Goal: Task Accomplishment & Management: Manage account settings

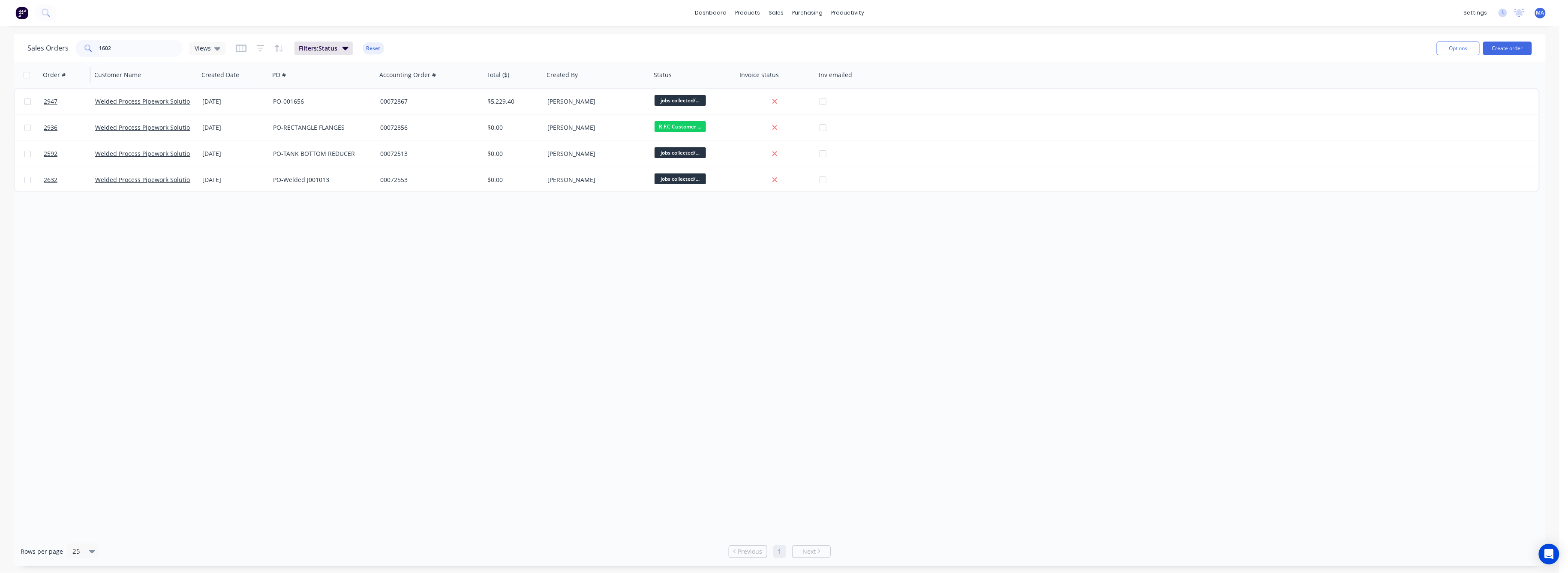
drag, startPoint x: 114, startPoint y: 50, endPoint x: 66, endPoint y: 63, distance: 49.7
click at [77, 58] on div "Sales Orders 1602 Views Filters: Status Reset Options Create order" at bounding box center [780, 48] width 1532 height 28
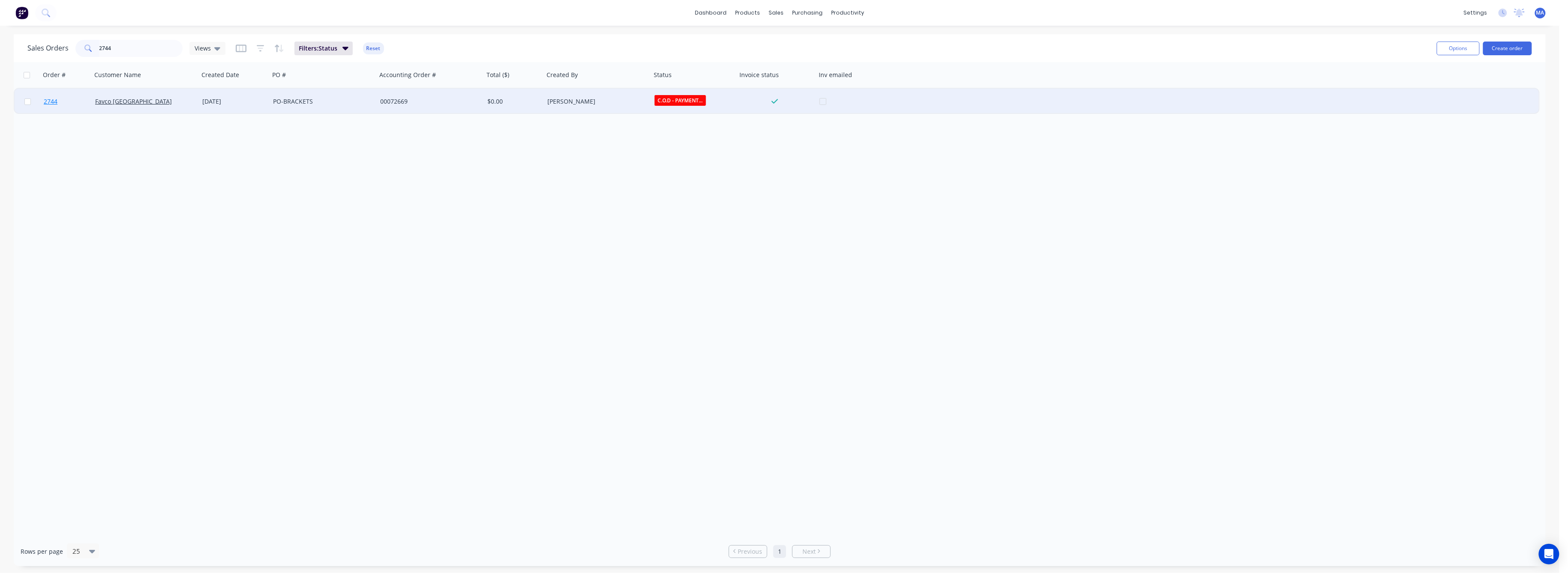
type input "2744"
click at [47, 102] on span "2744" at bounding box center [51, 102] width 14 height 9
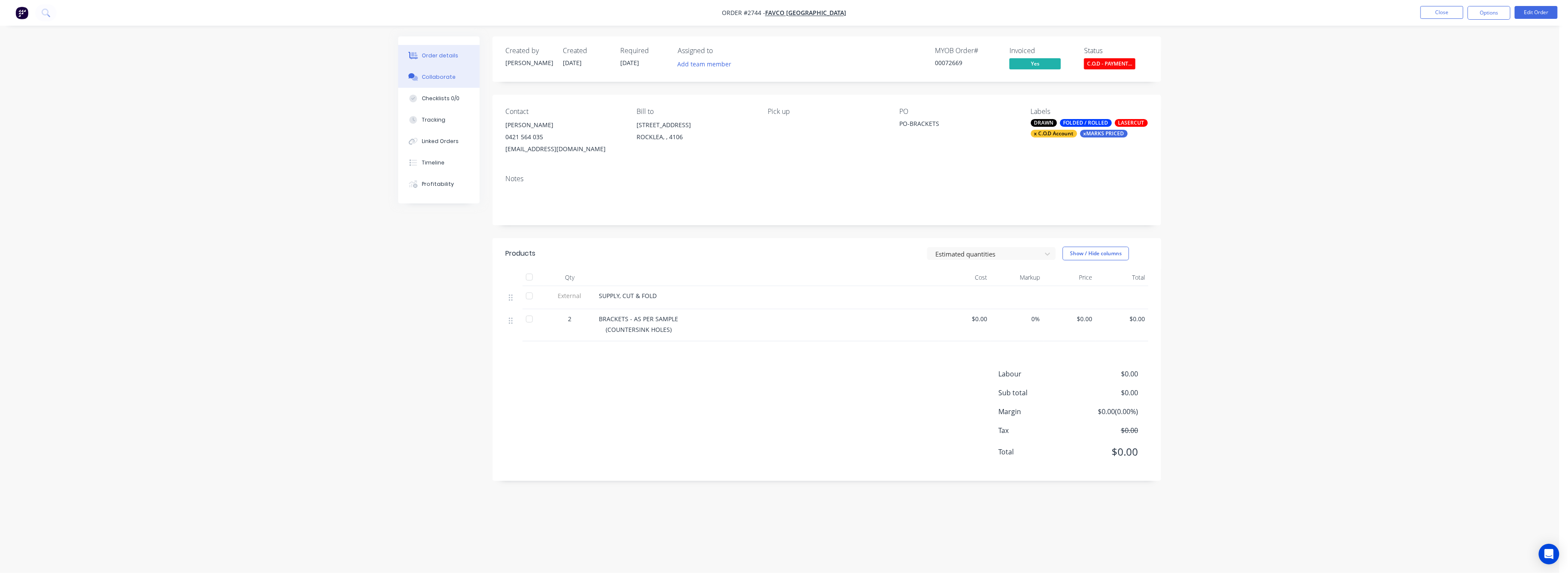
click at [431, 77] on div "Collaborate" at bounding box center [439, 77] width 34 height 8
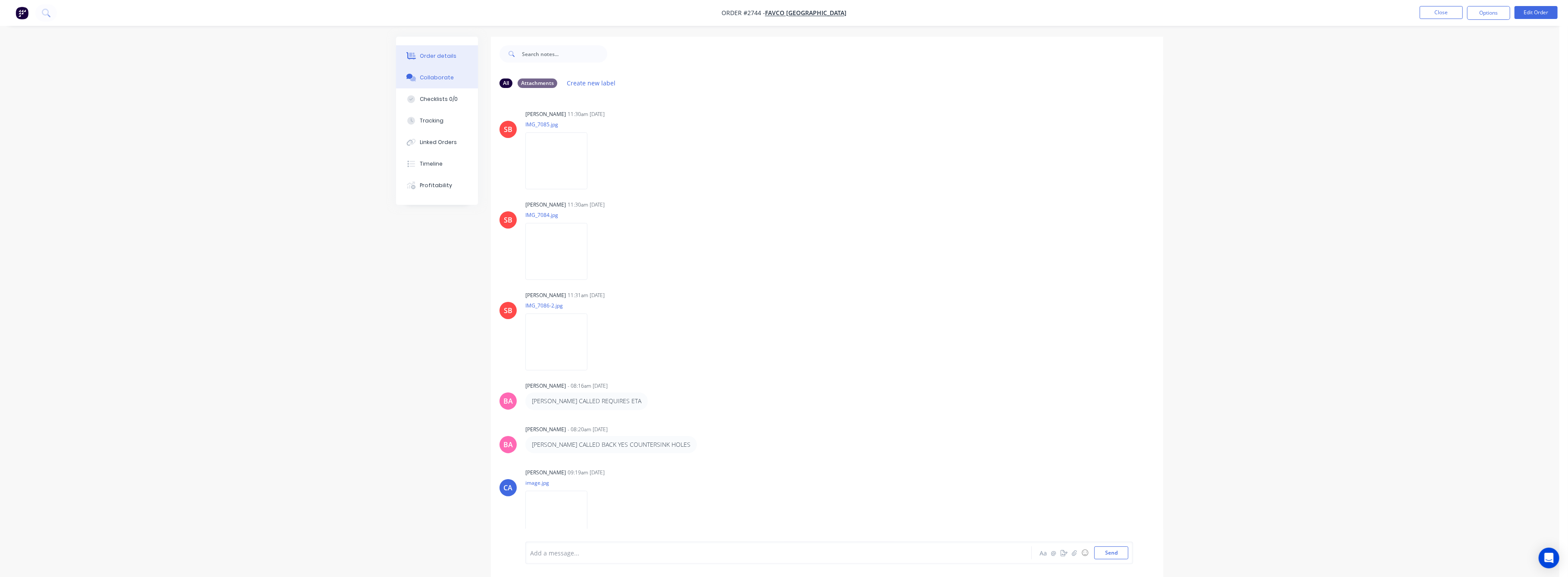
click at [445, 54] on div "Order details" at bounding box center [439, 56] width 37 height 8
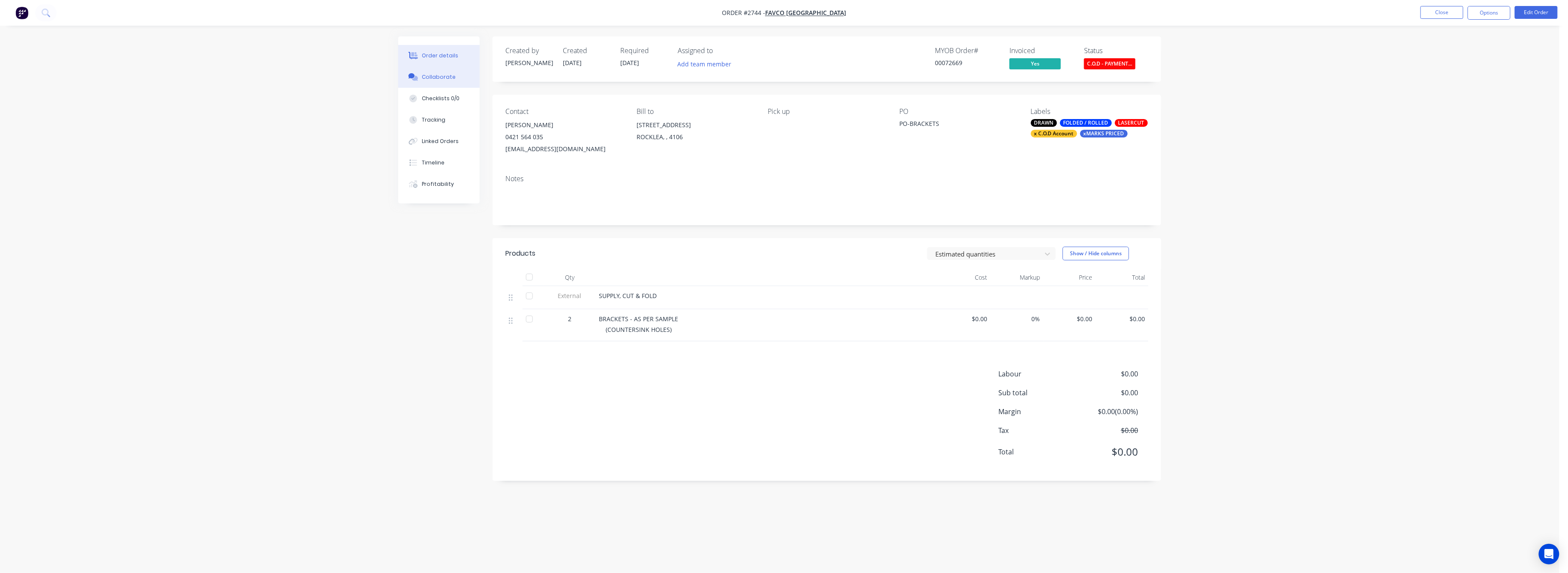
click at [436, 78] on div "Collaborate" at bounding box center [439, 77] width 34 height 8
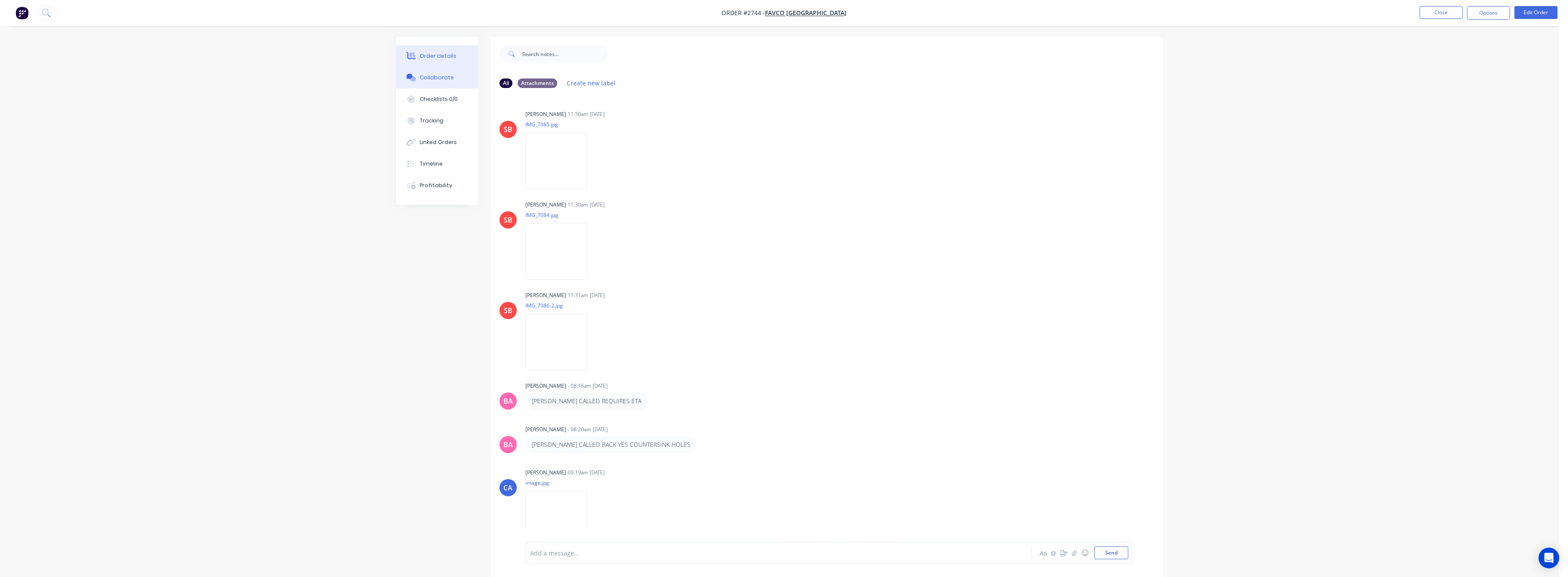
click at [425, 51] on button "Order details" at bounding box center [437, 56] width 82 height 21
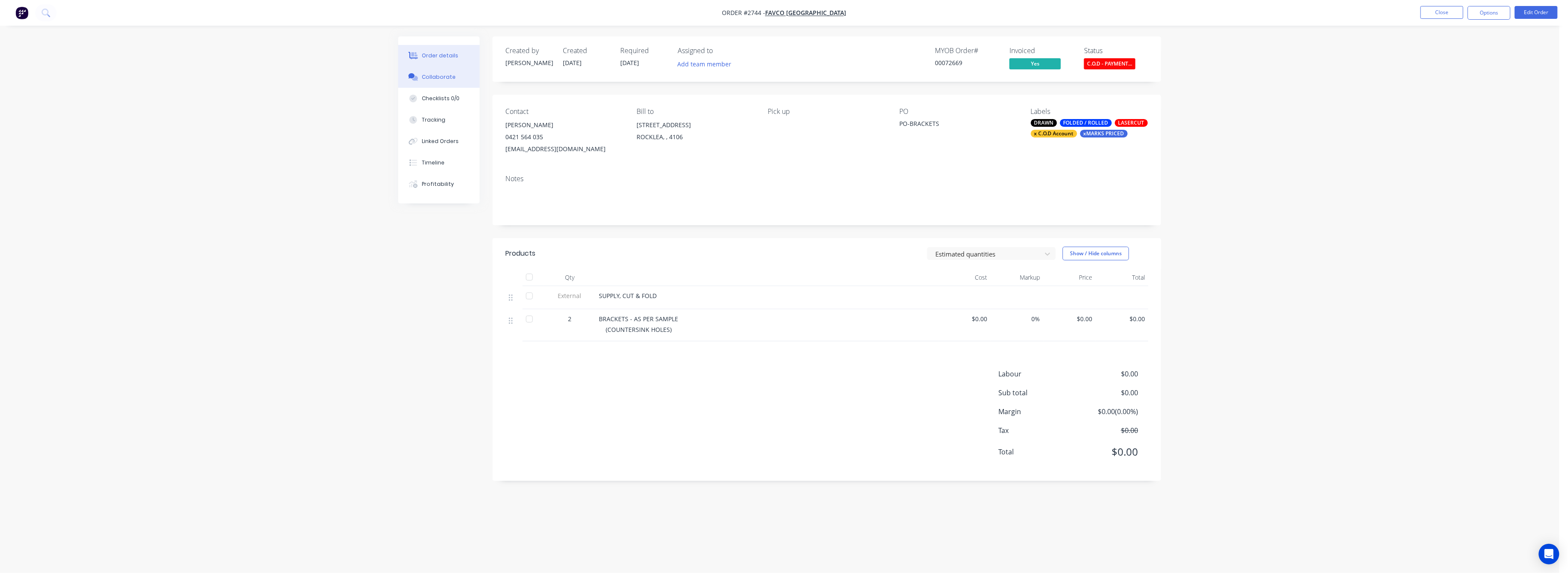
click at [438, 76] on div "Collaborate" at bounding box center [439, 77] width 34 height 8
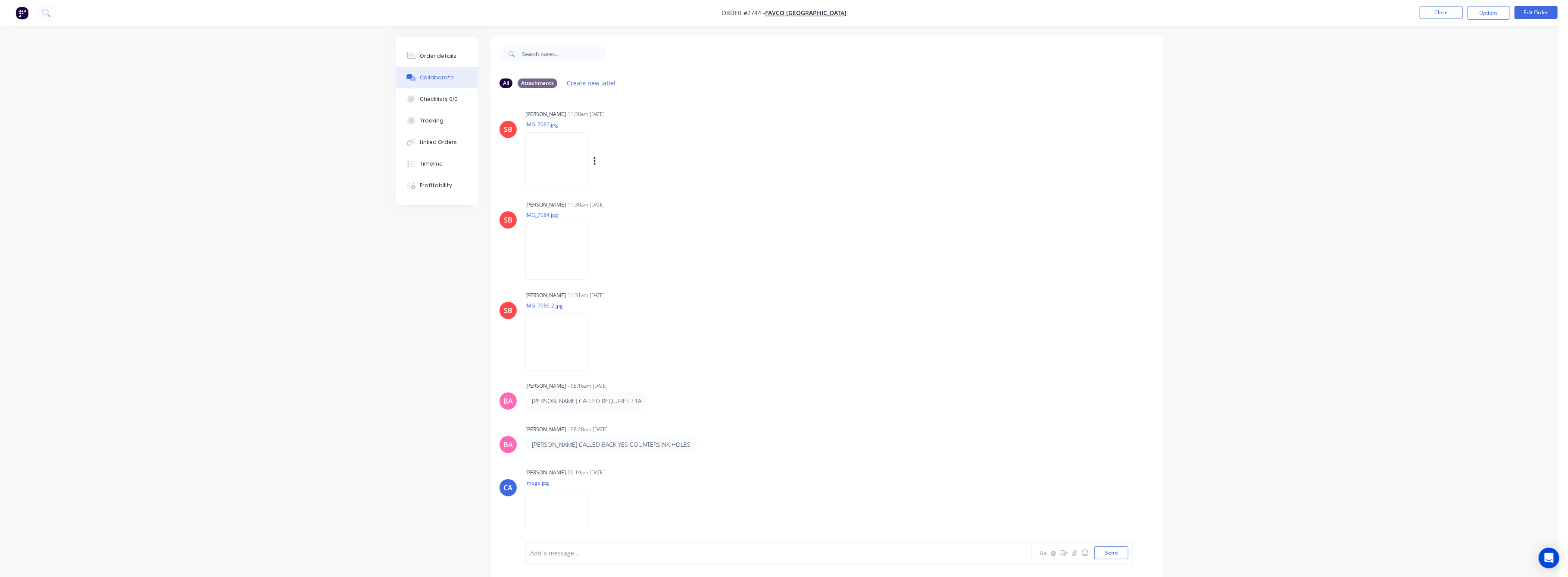
click at [562, 168] on img at bounding box center [556, 160] width 62 height 56
click at [441, 57] on div "Order details" at bounding box center [439, 56] width 37 height 8
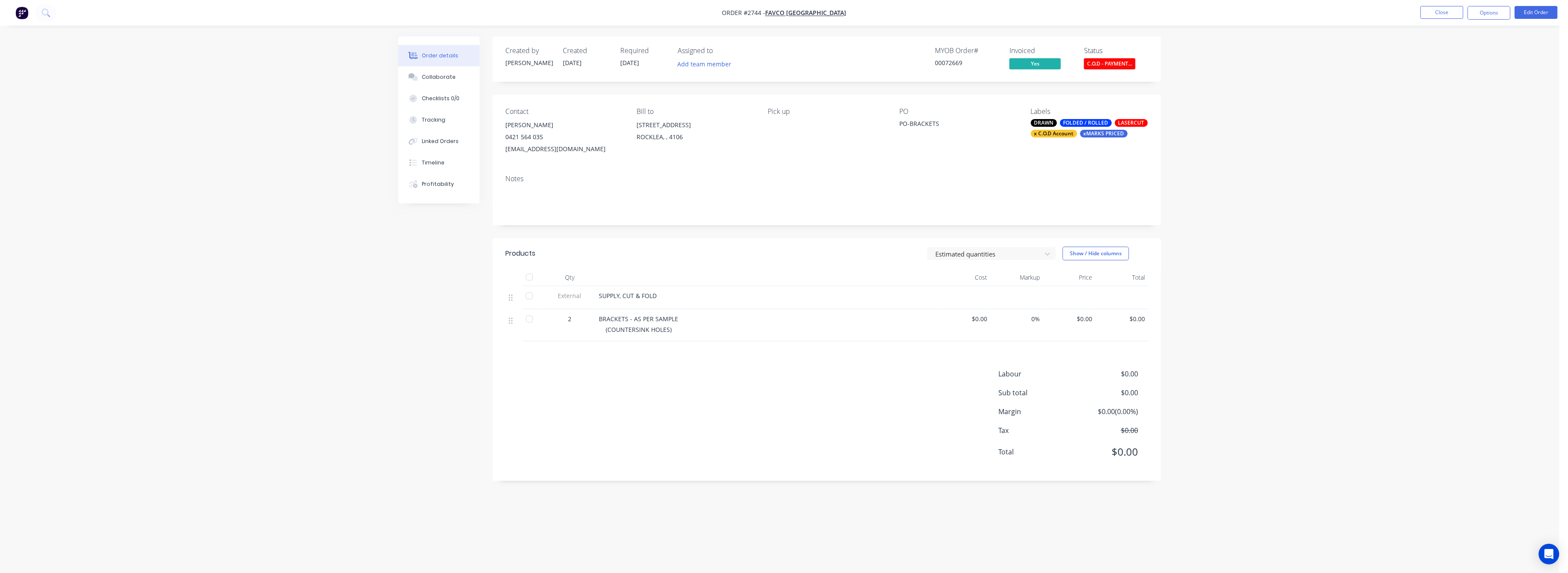
click at [1135, 321] on span "$0.00" at bounding box center [1122, 319] width 46 height 9
click at [1537, 11] on button "Edit Order" at bounding box center [1536, 12] width 43 height 13
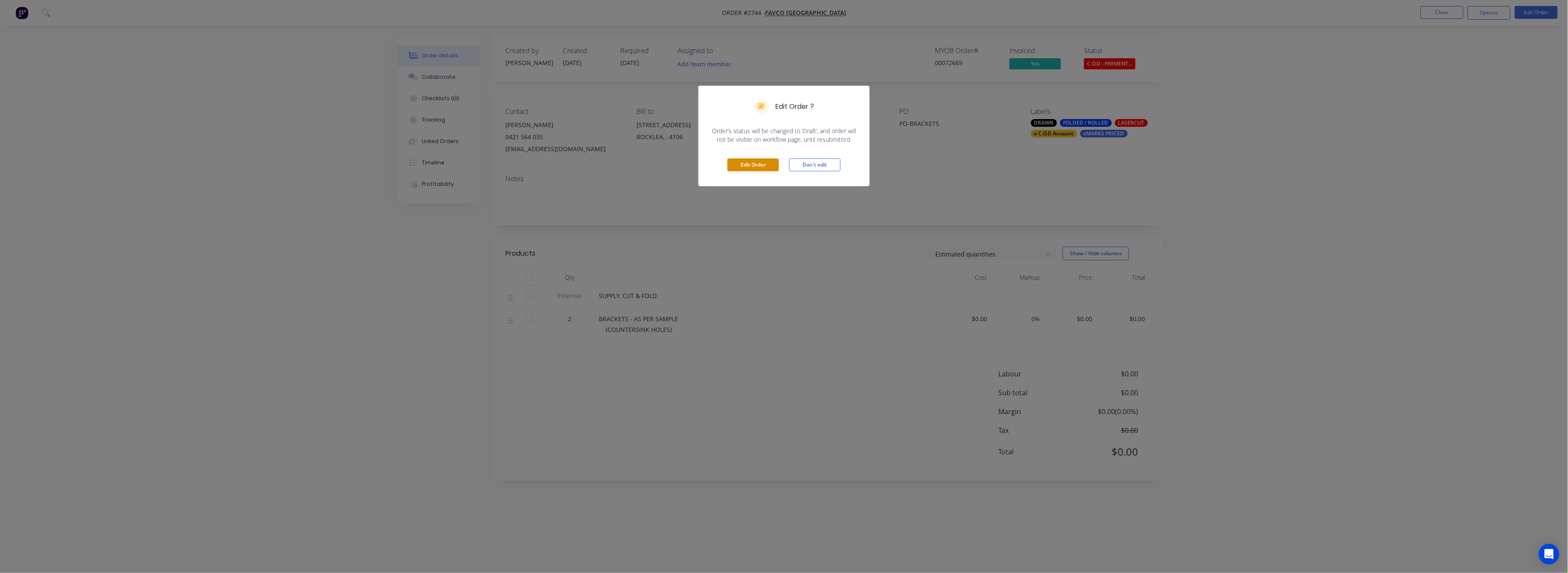
click at [743, 163] on button "Edit Order" at bounding box center [753, 165] width 52 height 13
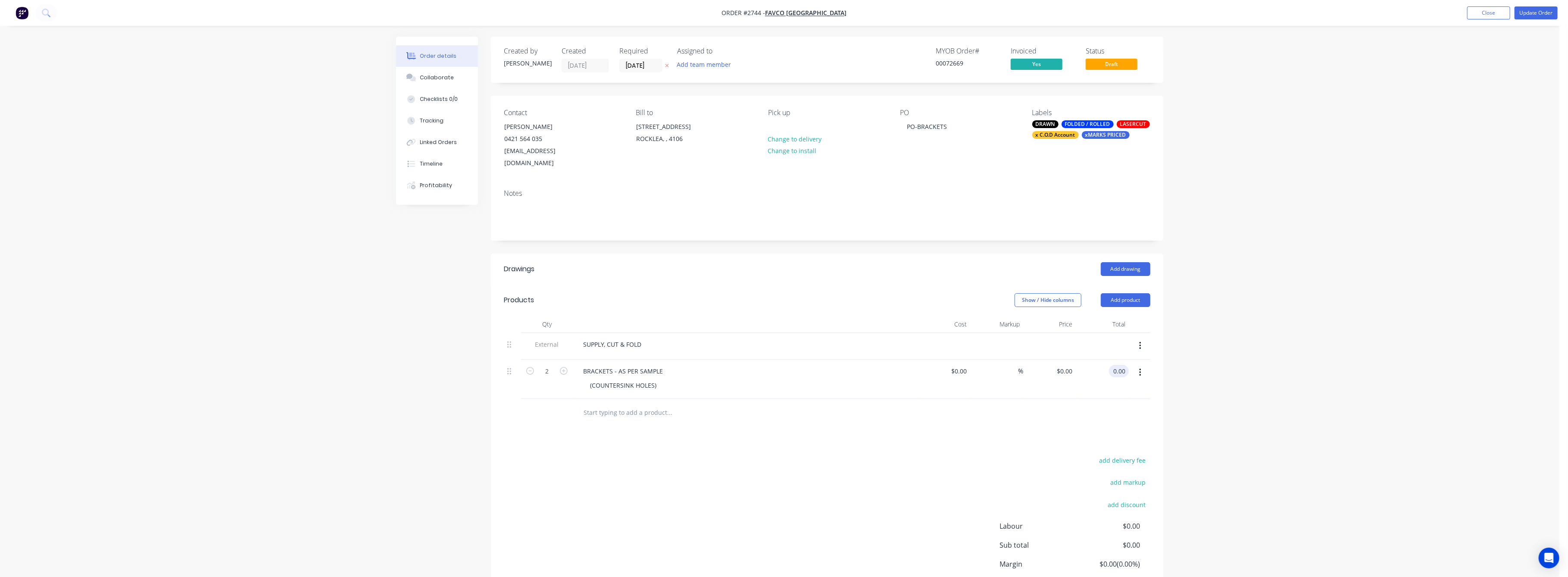
drag, startPoint x: 1121, startPoint y: 358, endPoint x: 1121, endPoint y: 374, distance: 16.0
click at [1120, 365] on input "0.00" at bounding box center [1121, 371] width 17 height 12
type input "130"
type input "$65.00"
type input "$130.00"
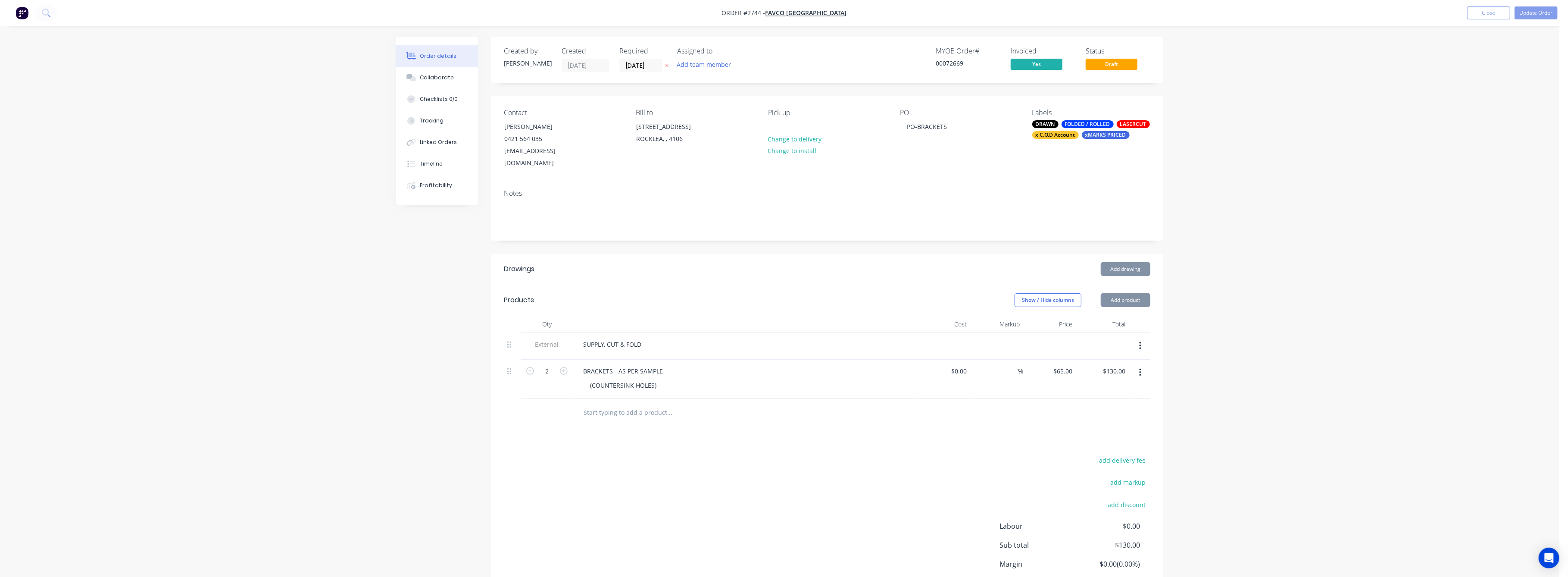
drag, startPoint x: 1299, startPoint y: 397, endPoint x: 1293, endPoint y: 319, distance: 78.2
click at [1299, 374] on div "Order details Collaborate Checklists 0/0 Tracking Linked Orders Timeline Profit…" at bounding box center [780, 323] width 1559 height 647
click at [1539, 12] on button "Update Order" at bounding box center [1536, 13] width 43 height 13
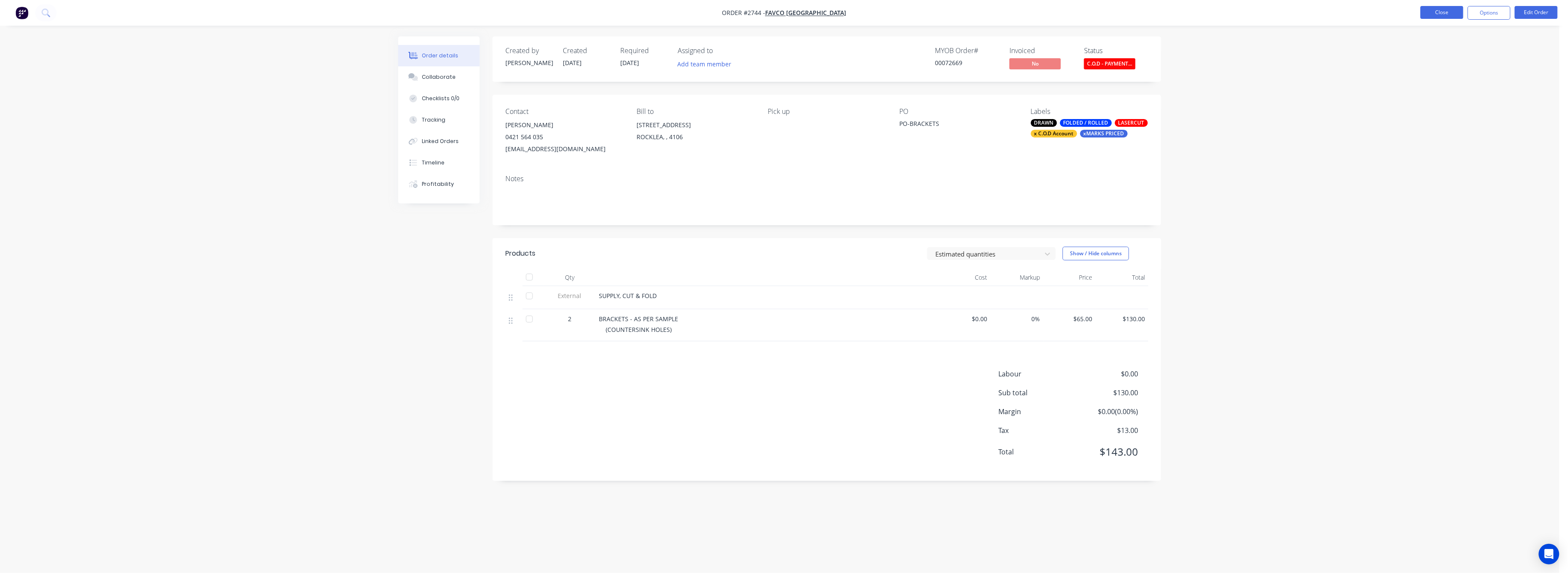
click at [1446, 10] on button "Close" at bounding box center [1442, 12] width 43 height 13
